Goal: Task Accomplishment & Management: Use online tool/utility

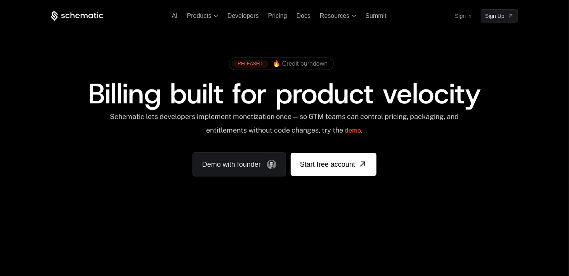
click at [465, 13] on link "Sign in" at bounding box center [463, 16] width 17 height 12
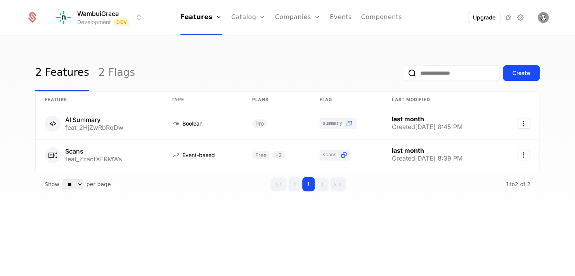
click at [151, 243] on div "2 Features 2 Flags Create Feature Type Plans Flag Last Modified AI Summary feat…" at bounding box center [287, 158] width 575 height 244
